Goal: Task Accomplishment & Management: Complete application form

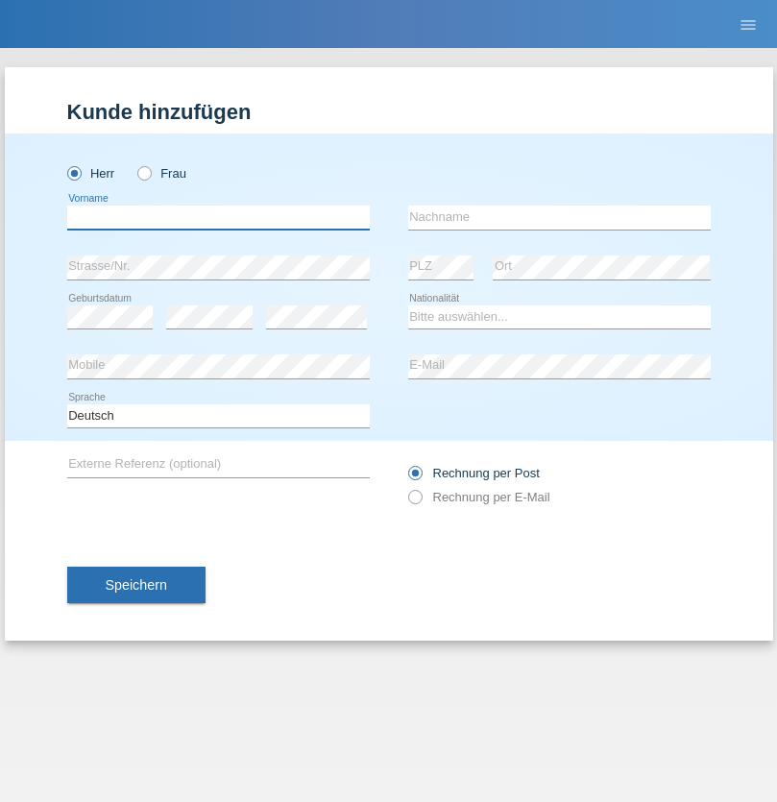
click at [218, 217] on input "text" at bounding box center [218, 218] width 303 height 24
type input "George Samuel"
click at [559, 217] on input "text" at bounding box center [559, 218] width 303 height 24
type input "Sakyi"
select select "CH"
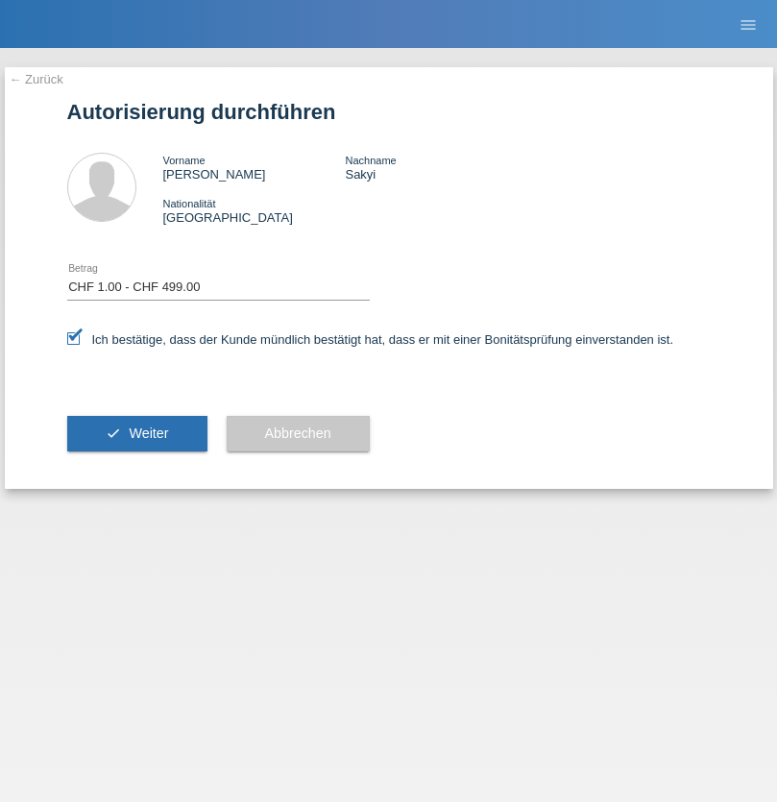
select select "1"
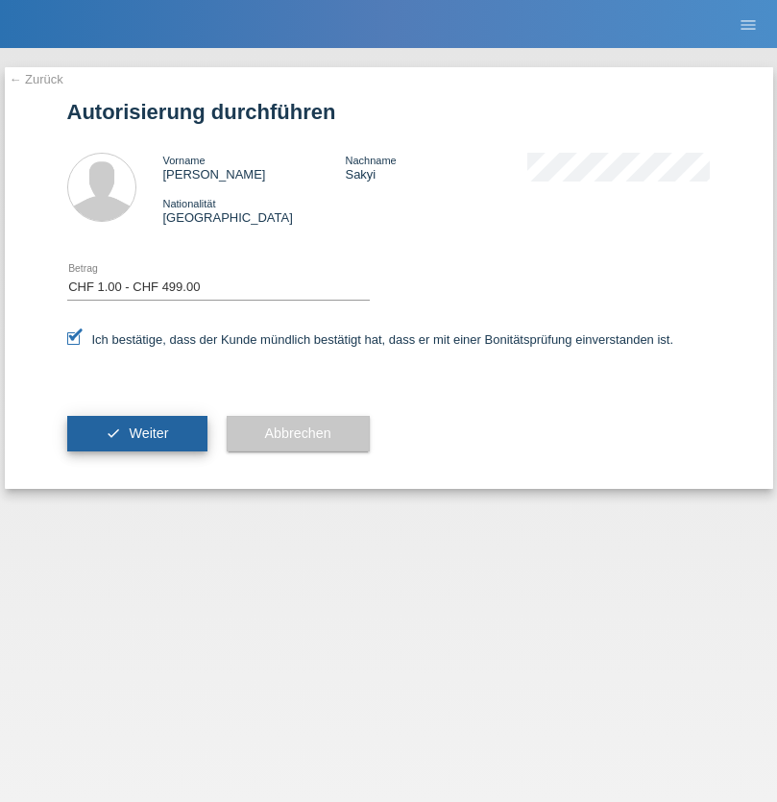
click at [136, 433] on span "Weiter" at bounding box center [148, 433] width 39 height 15
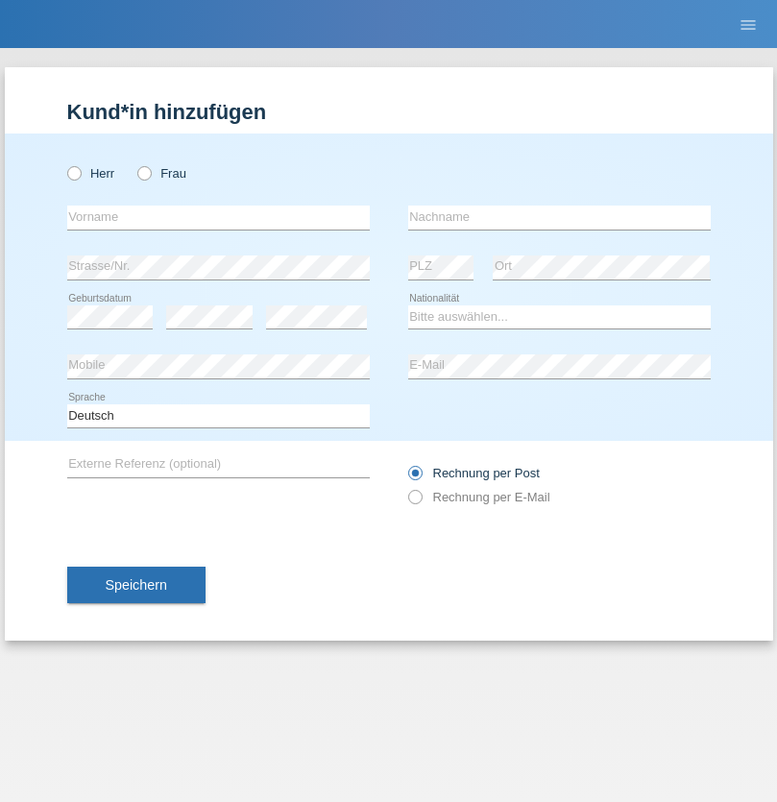
radio input "true"
click at [218, 217] on input "text" at bounding box center [218, 218] width 303 height 24
type input "[PERSON_NAME]"
click at [559, 217] on input "text" at bounding box center [559, 218] width 303 height 24
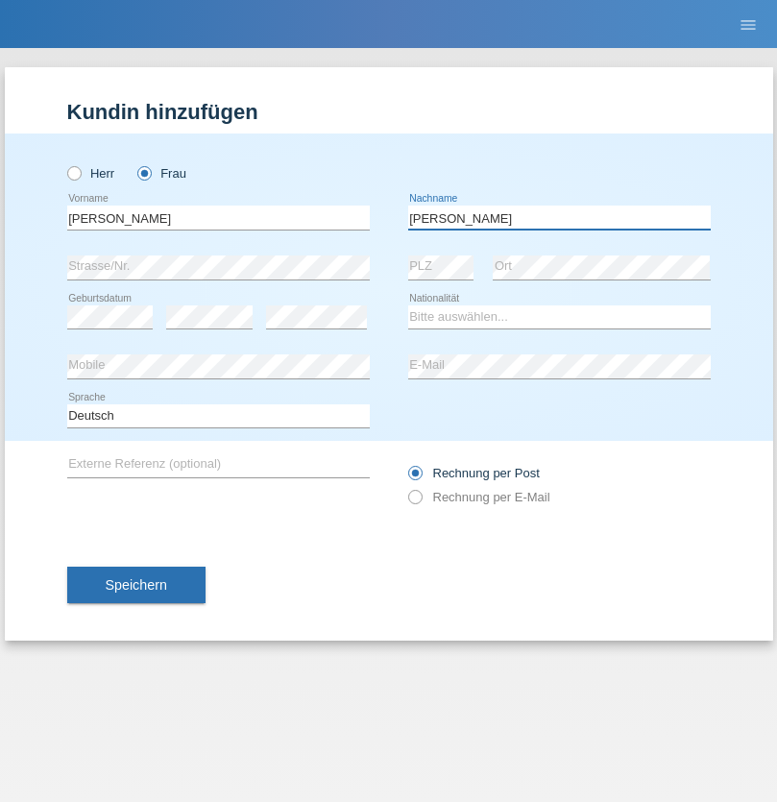
type input "[PERSON_NAME]"
select select "DO"
select select "C"
select select "30"
select select "10"
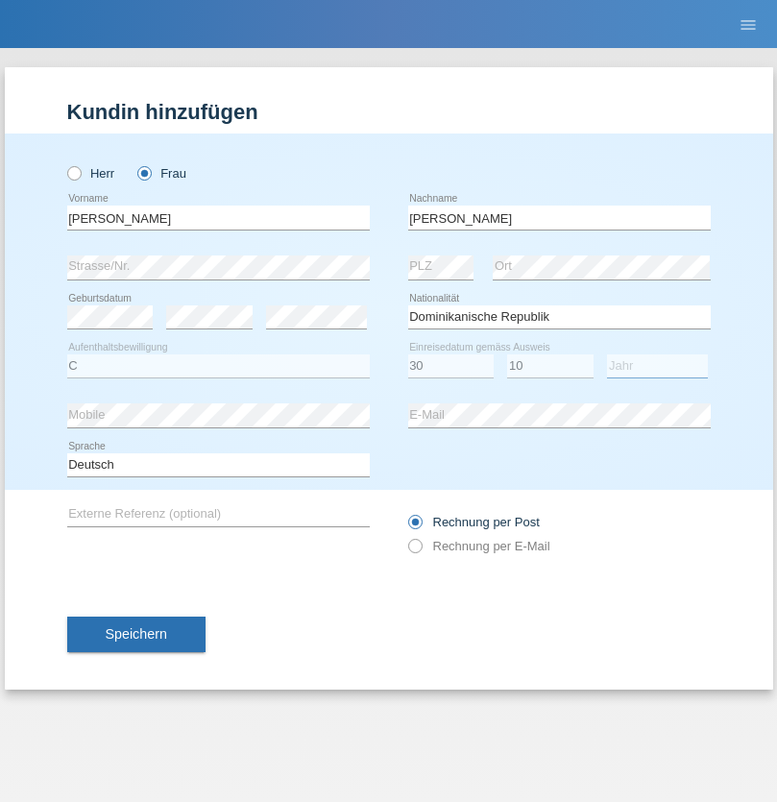
select select "2021"
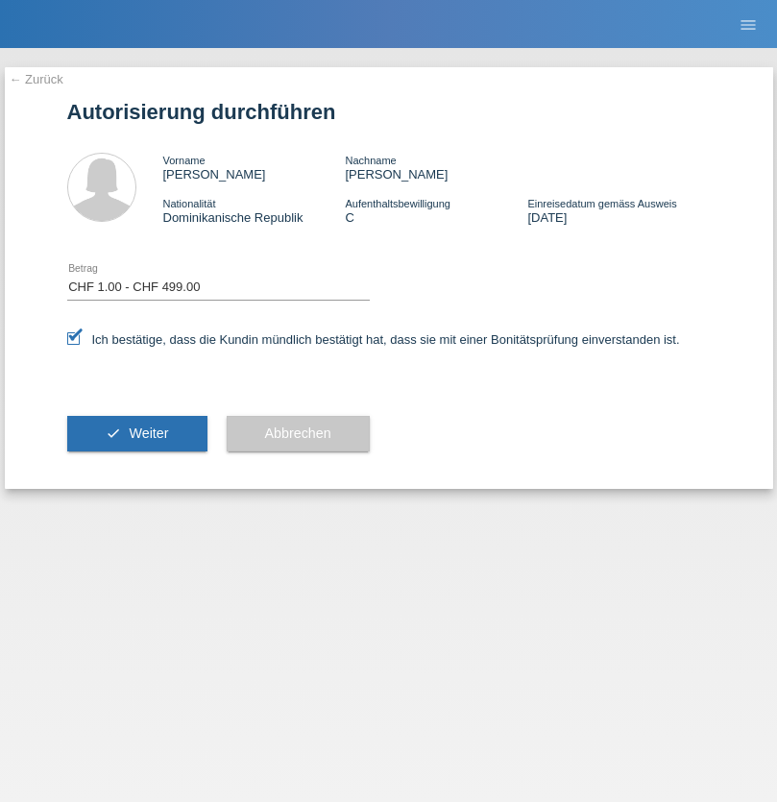
select select "1"
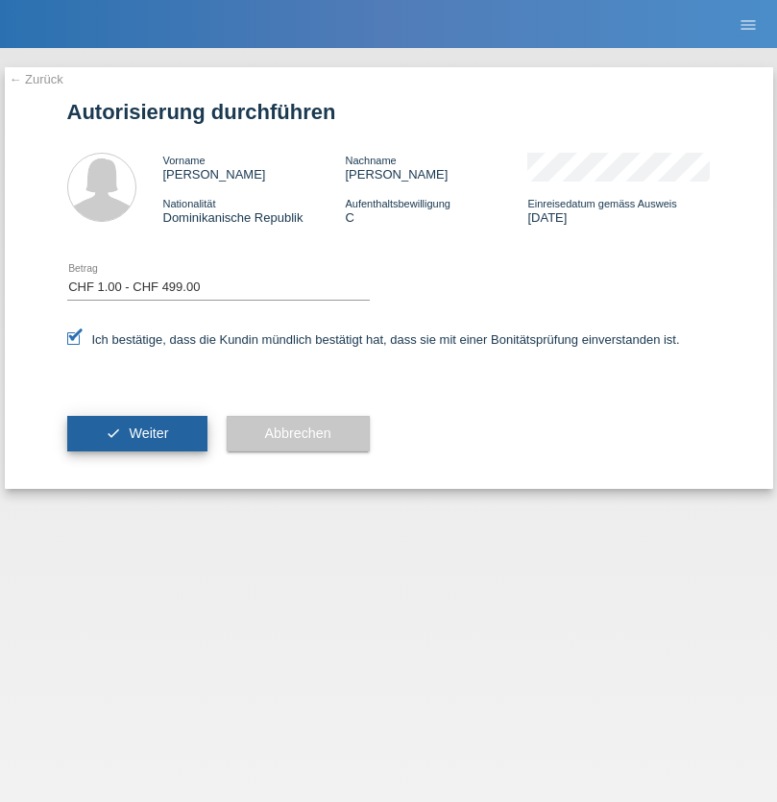
click at [136, 433] on span "Weiter" at bounding box center [148, 433] width 39 height 15
